Goal: Task Accomplishment & Management: Manage account settings

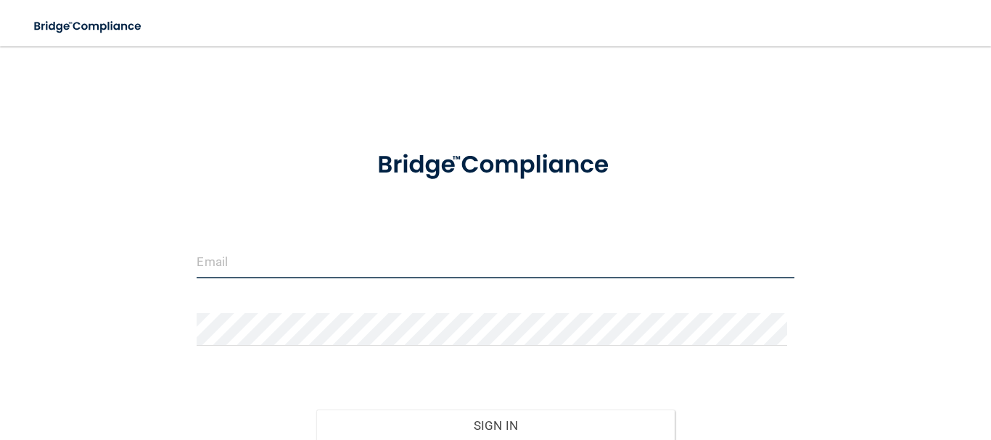
click at [301, 259] on input "email" at bounding box center [495, 262] width 597 height 33
type input "[EMAIL_ADDRESS][DOMAIN_NAME]"
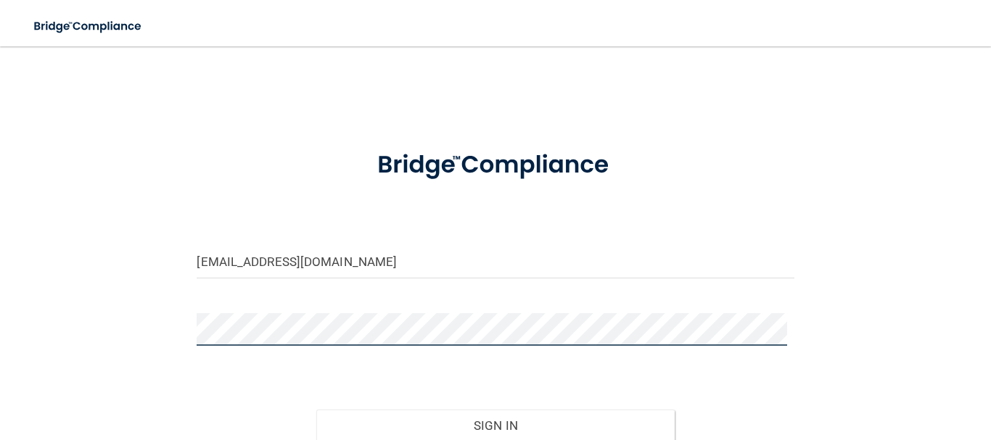
click at [316, 410] on button "Sign In" at bounding box center [495, 426] width 358 height 32
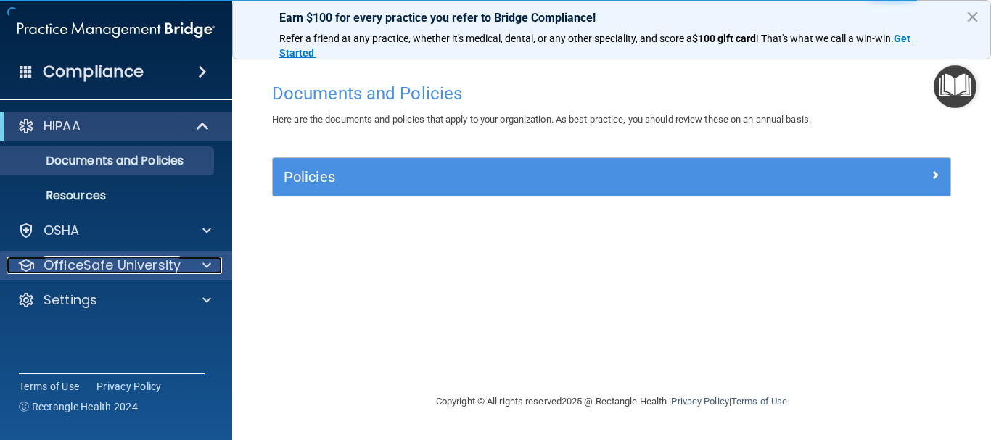
click at [197, 262] on div at bounding box center [204, 265] width 36 height 17
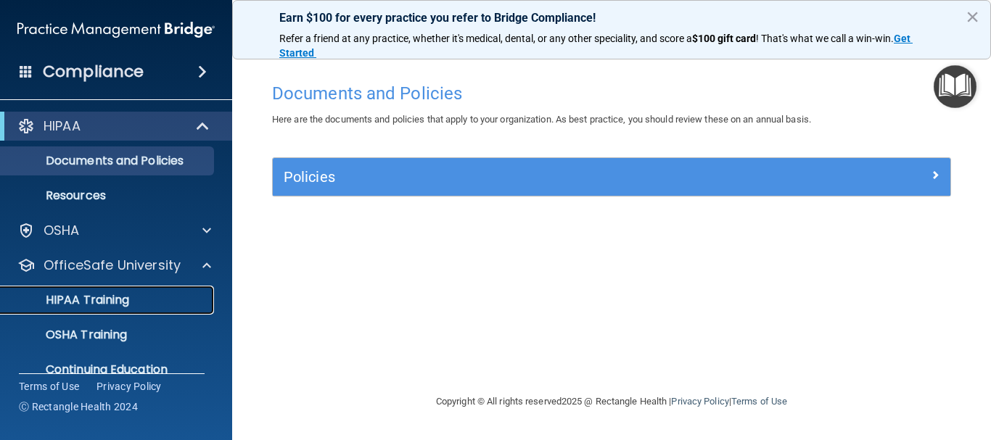
click at [168, 303] on div "HIPAA Training" at bounding box center [108, 300] width 198 height 15
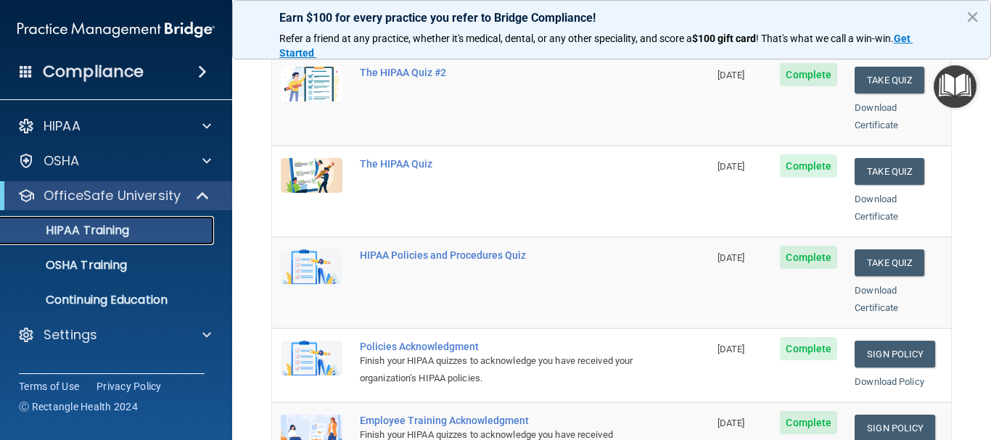
scroll to position [218, 0]
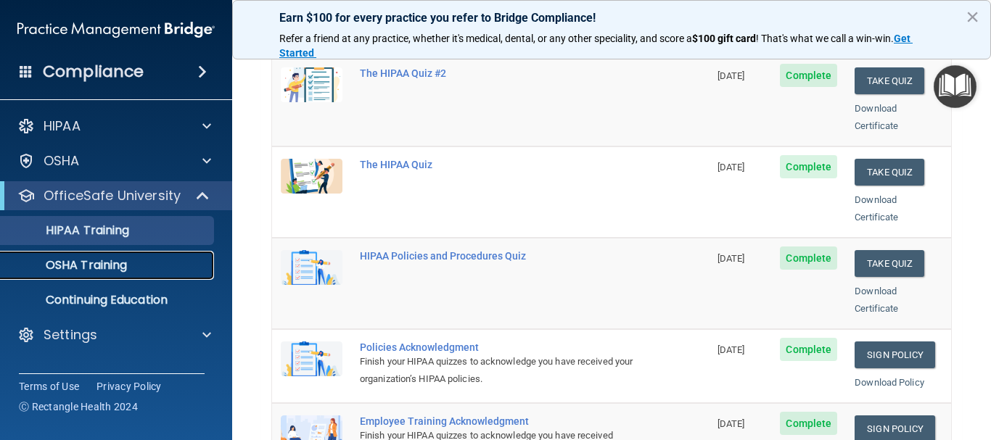
click at [177, 259] on div "OSHA Training" at bounding box center [108, 265] width 198 height 15
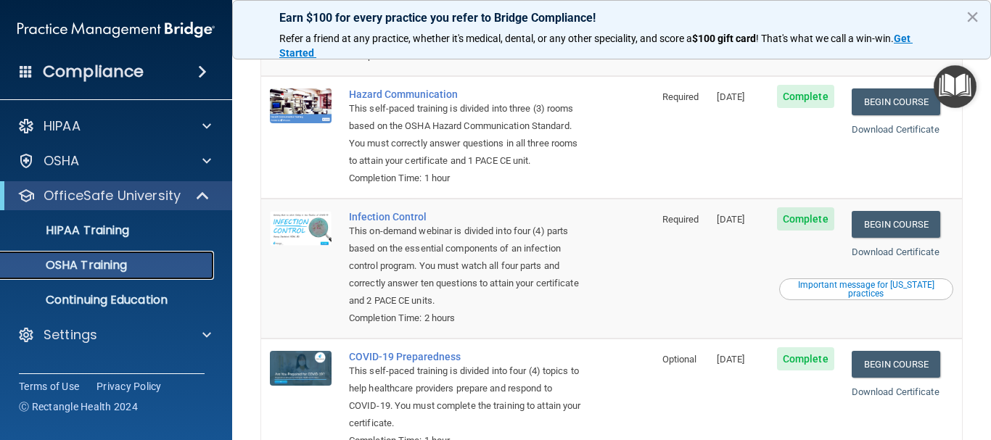
scroll to position [343, 0]
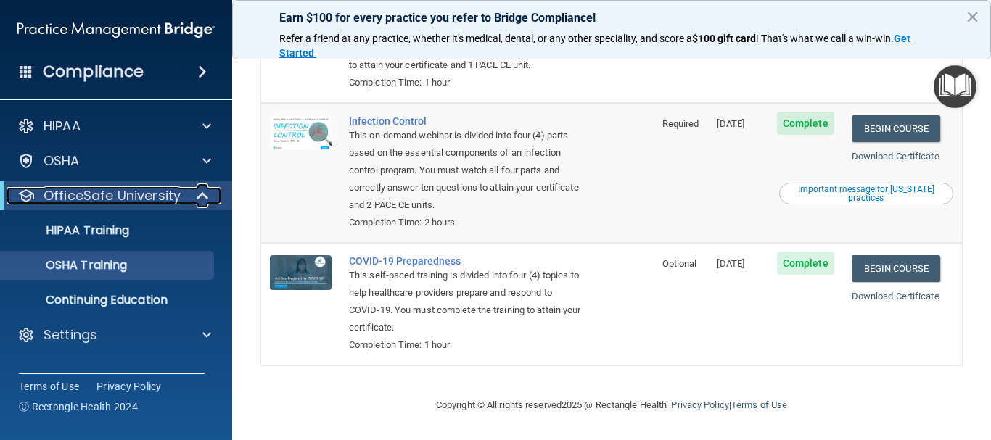
click at [199, 199] on span at bounding box center [204, 195] width 12 height 17
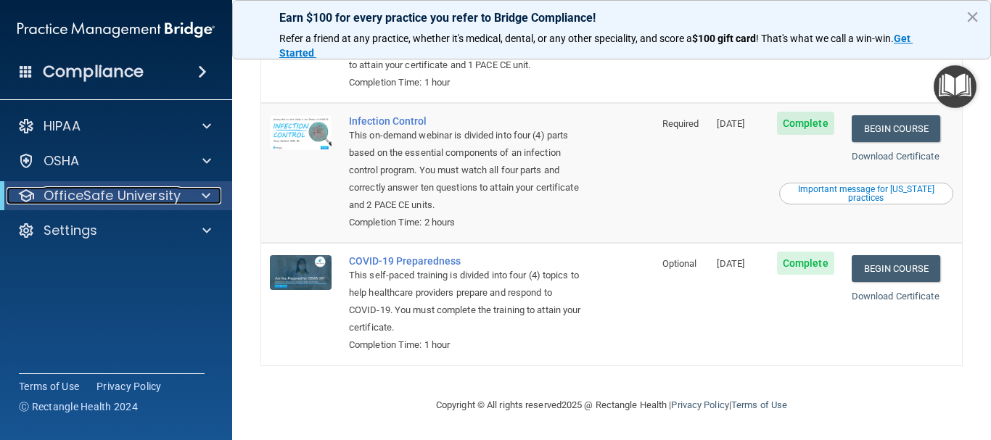
click at [199, 199] on div at bounding box center [204, 195] width 36 height 17
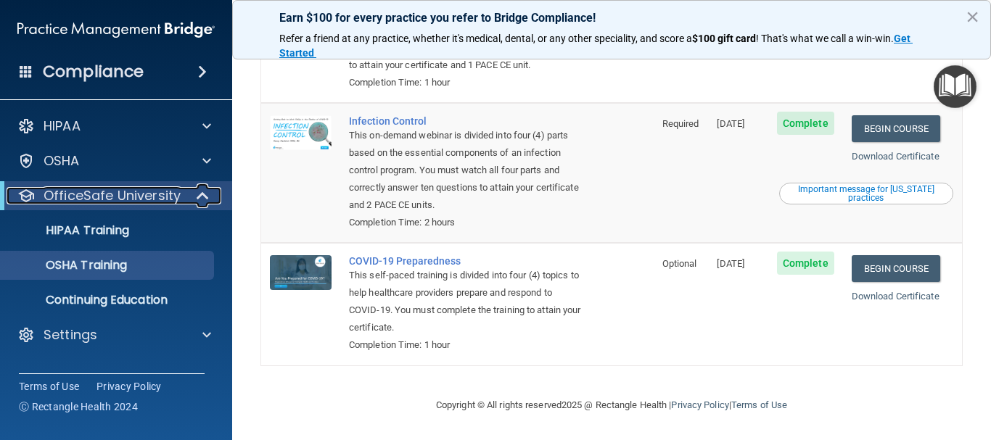
click at [199, 199] on span at bounding box center [204, 195] width 12 height 17
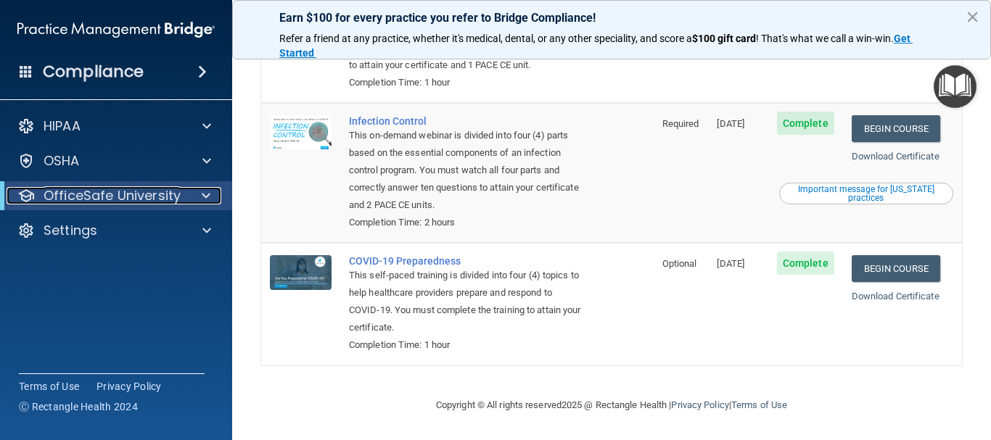
click at [199, 199] on div at bounding box center [204, 195] width 36 height 17
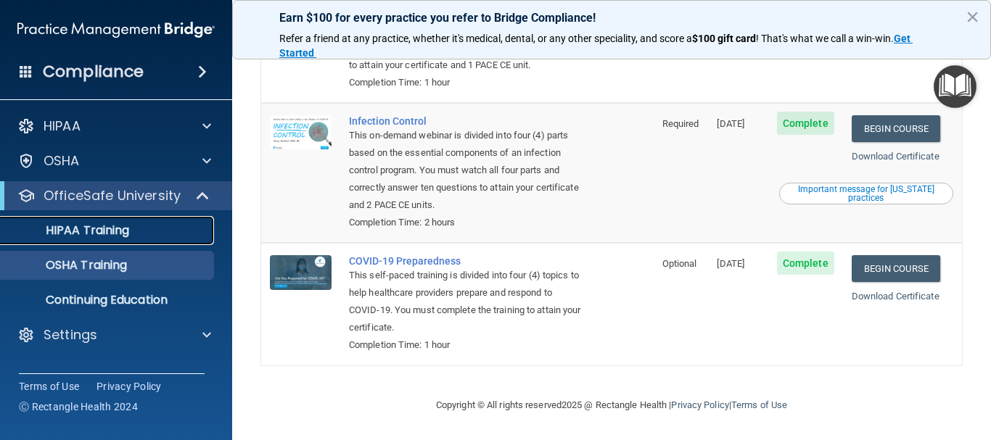
click at [109, 239] on link "HIPAA Training" at bounding box center [99, 230] width 228 height 29
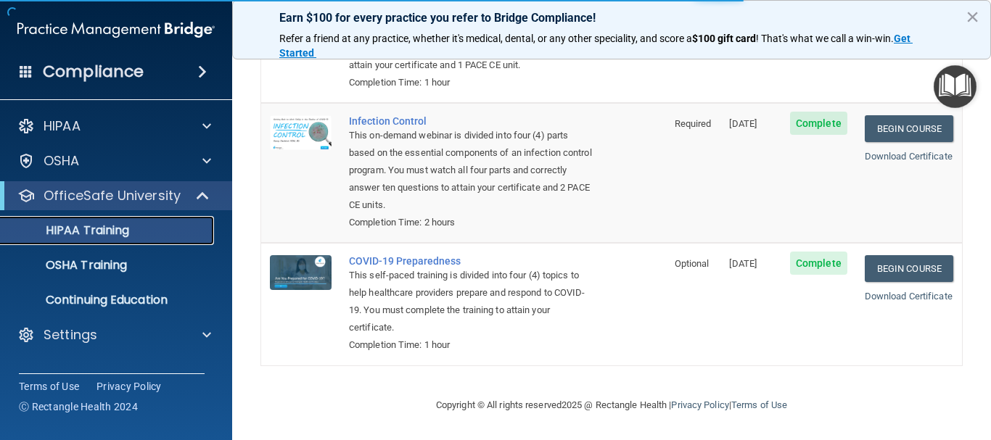
scroll to position [704, 0]
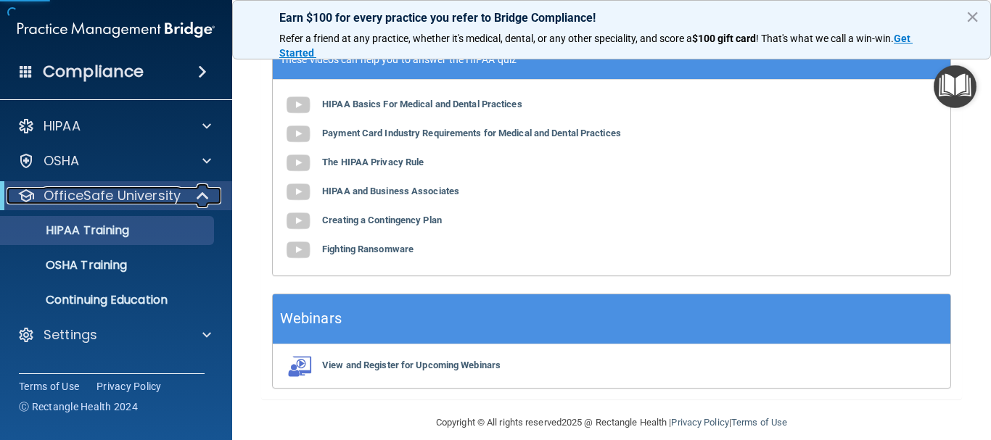
click at [198, 196] on span at bounding box center [204, 195] width 12 height 17
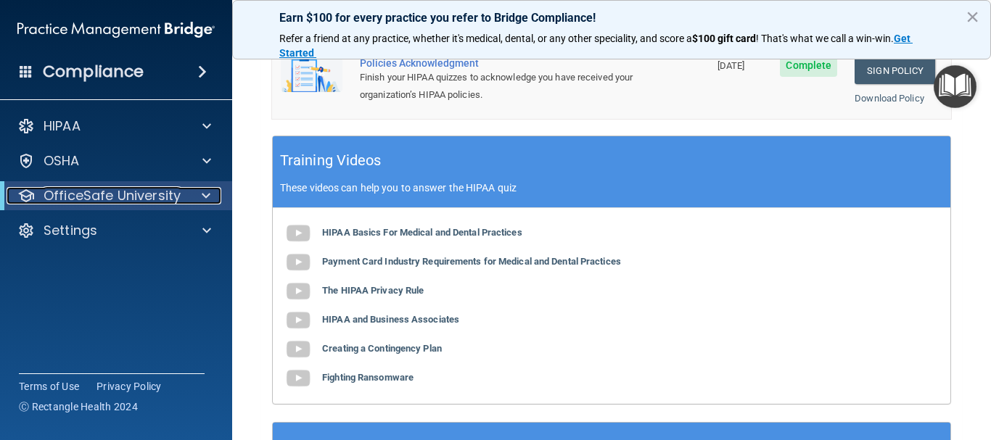
scroll to position [559, 0]
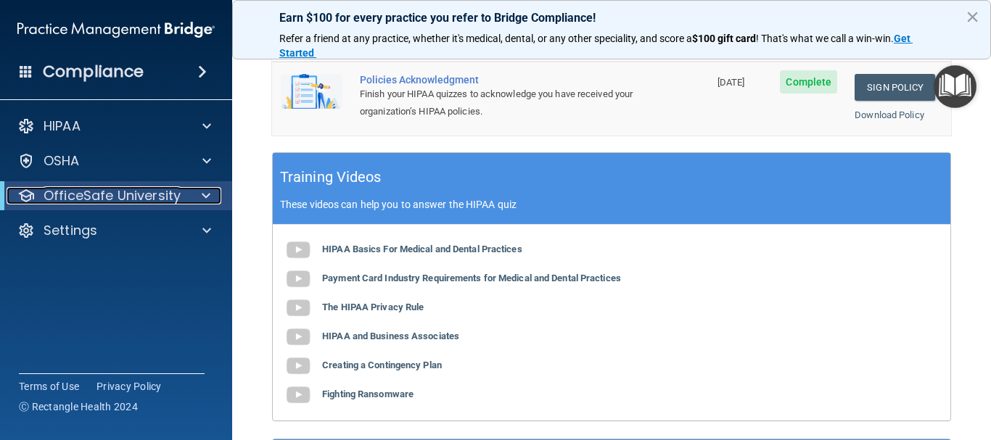
click at [186, 202] on div at bounding box center [204, 195] width 36 height 17
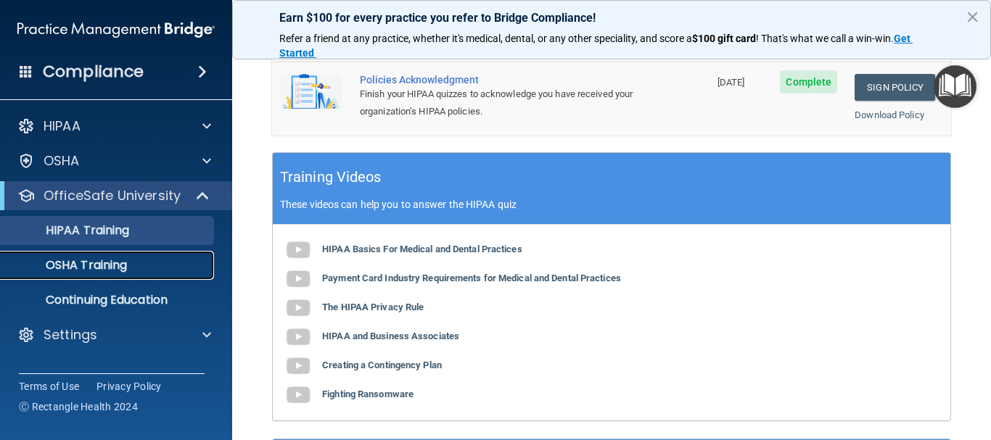
click at [152, 267] on div "OSHA Training" at bounding box center [108, 265] width 198 height 15
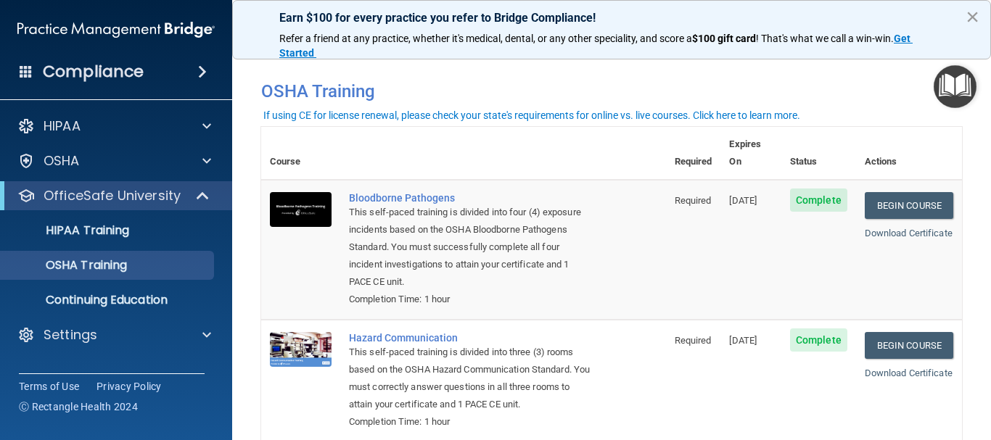
click at [975, 21] on button "×" at bounding box center [972, 16] width 14 height 23
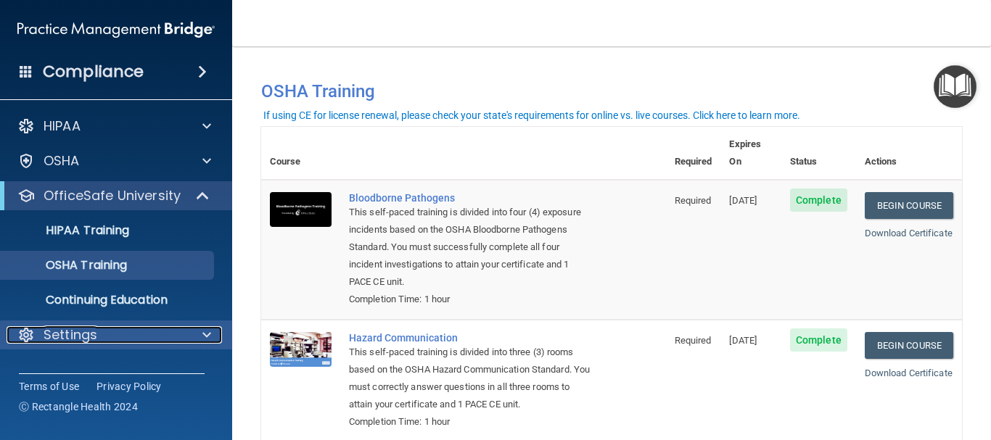
click at [210, 328] on span at bounding box center [206, 334] width 9 height 17
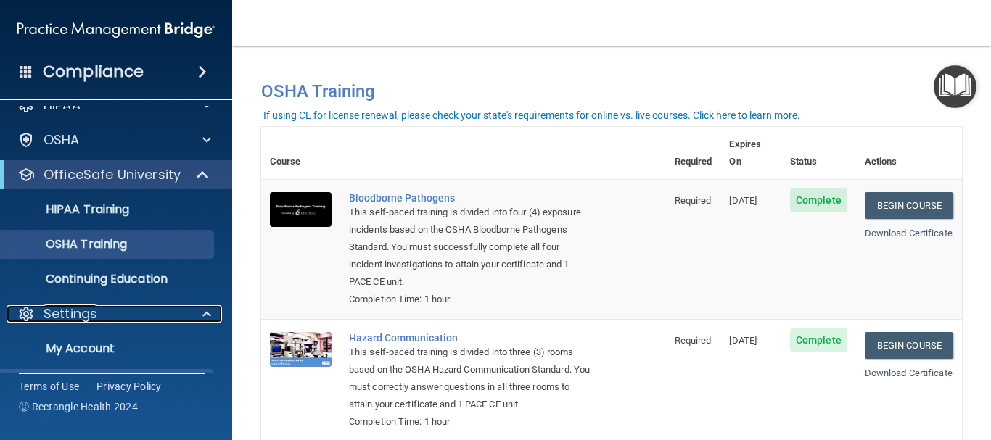
scroll to position [57, 0]
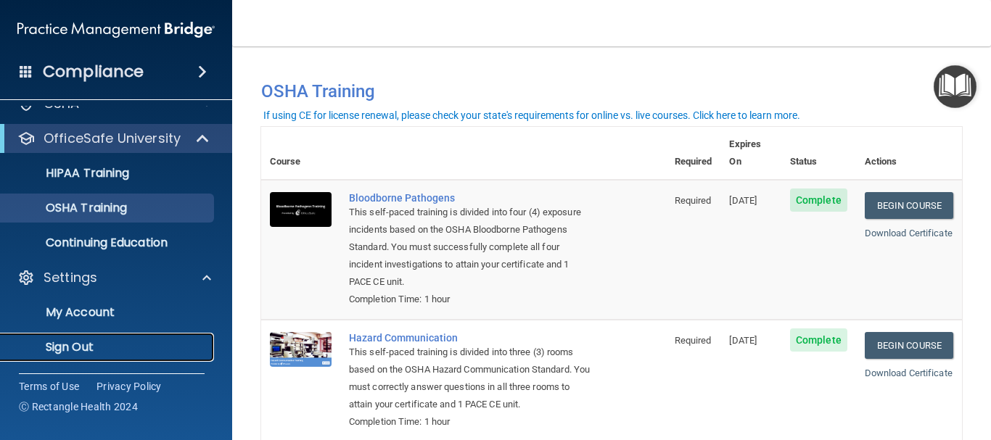
click at [144, 346] on p "Sign Out" at bounding box center [108, 347] width 198 height 15
